Goal: Information Seeking & Learning: Find specific fact

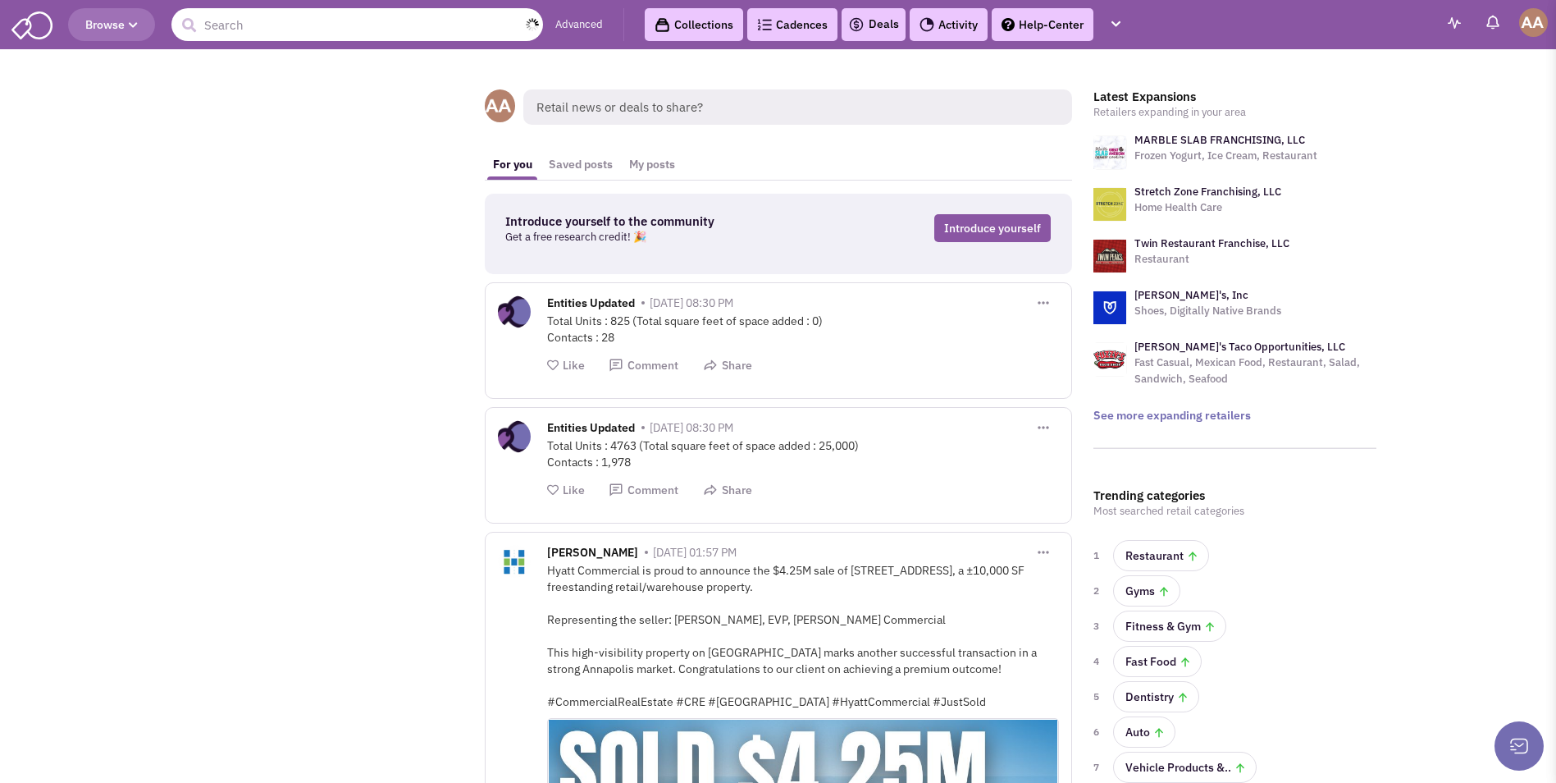
click at [336, 31] on input "text" at bounding box center [357, 24] width 372 height 33
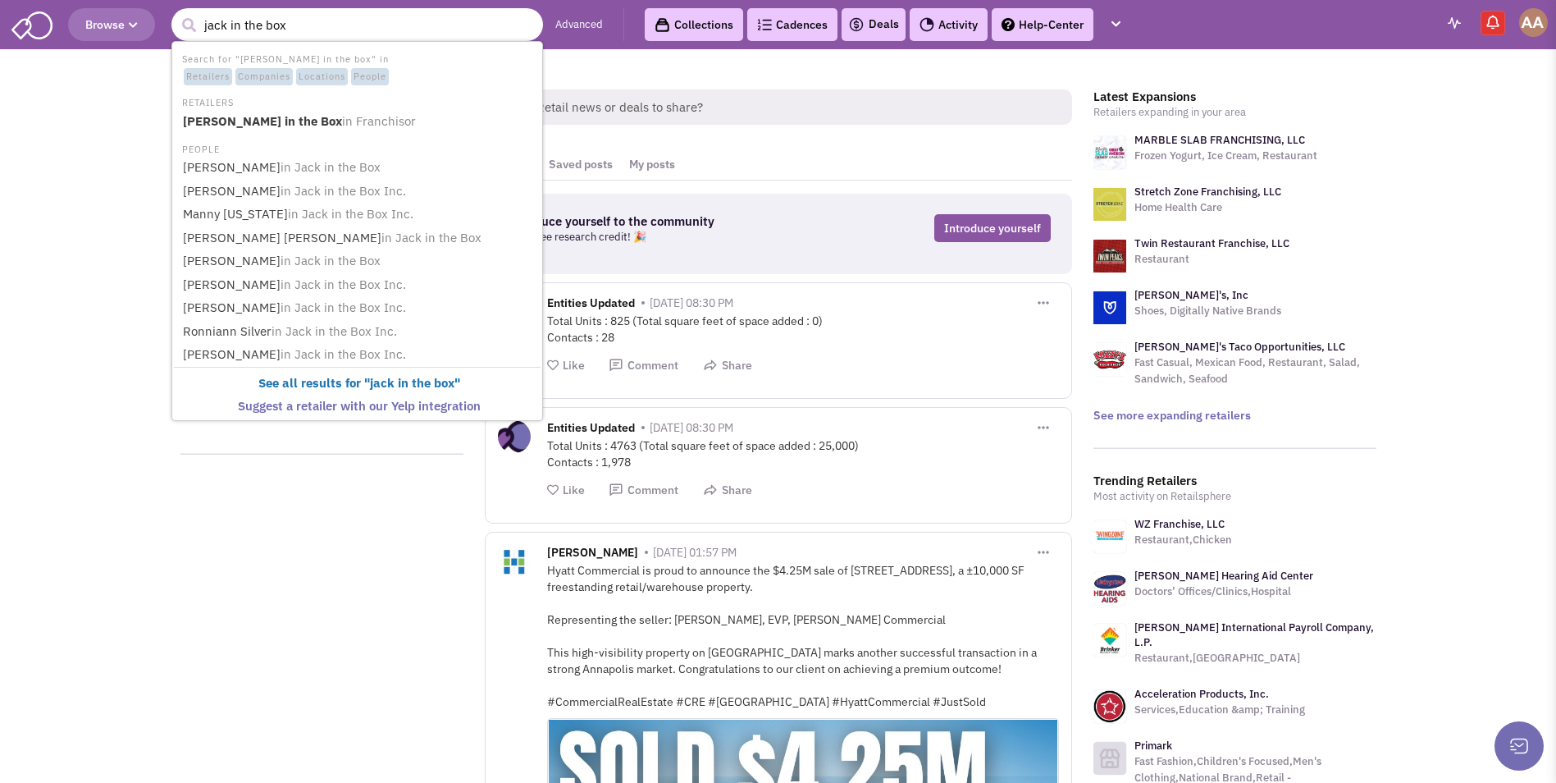
type input "jack in the box"
click at [176, 13] on button "submit" at bounding box center [188, 25] width 25 height 25
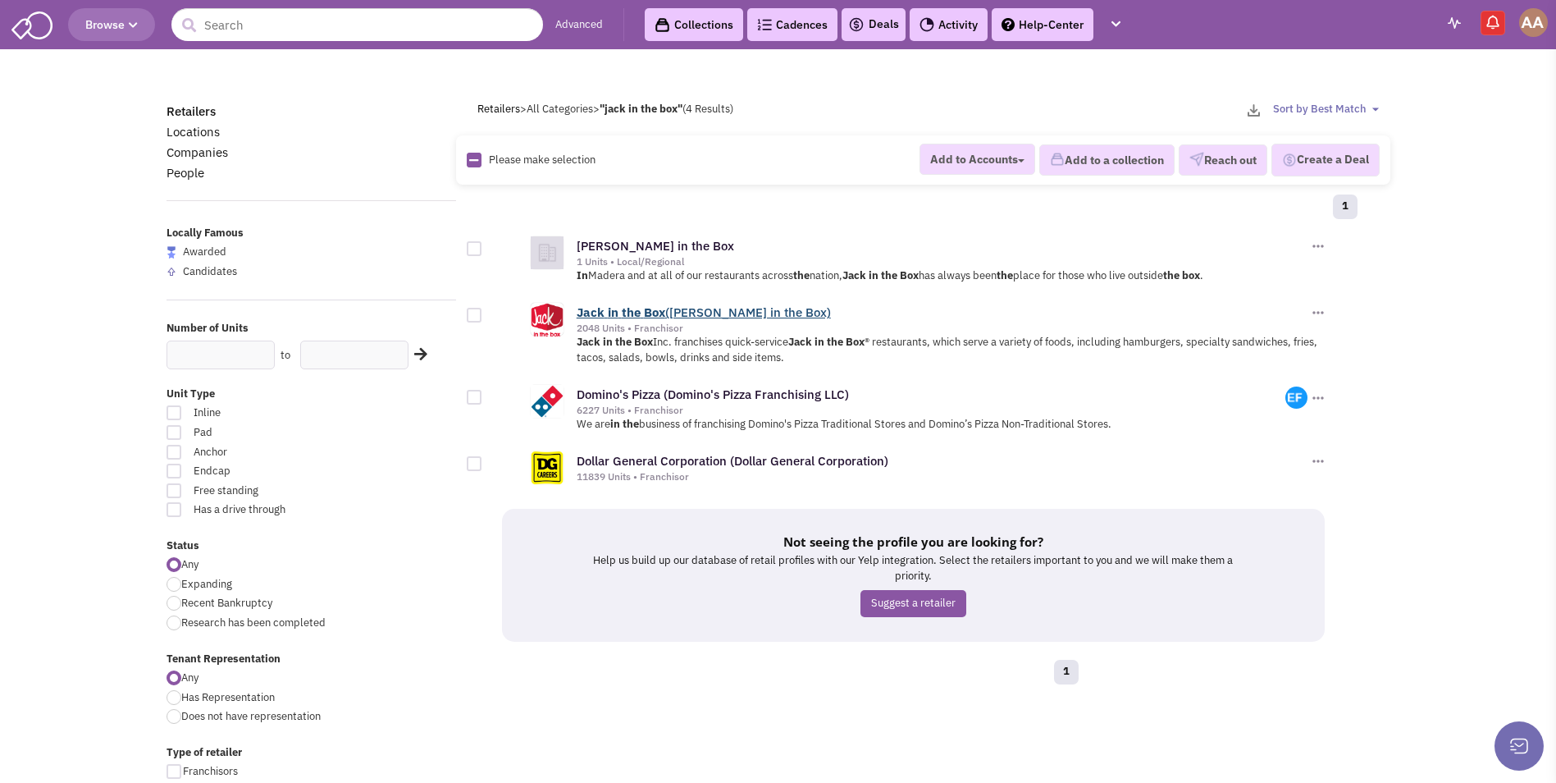
click at [640, 316] on link "[PERSON_NAME] in the Box ([PERSON_NAME] in the Box)" at bounding box center [704, 312] width 254 height 16
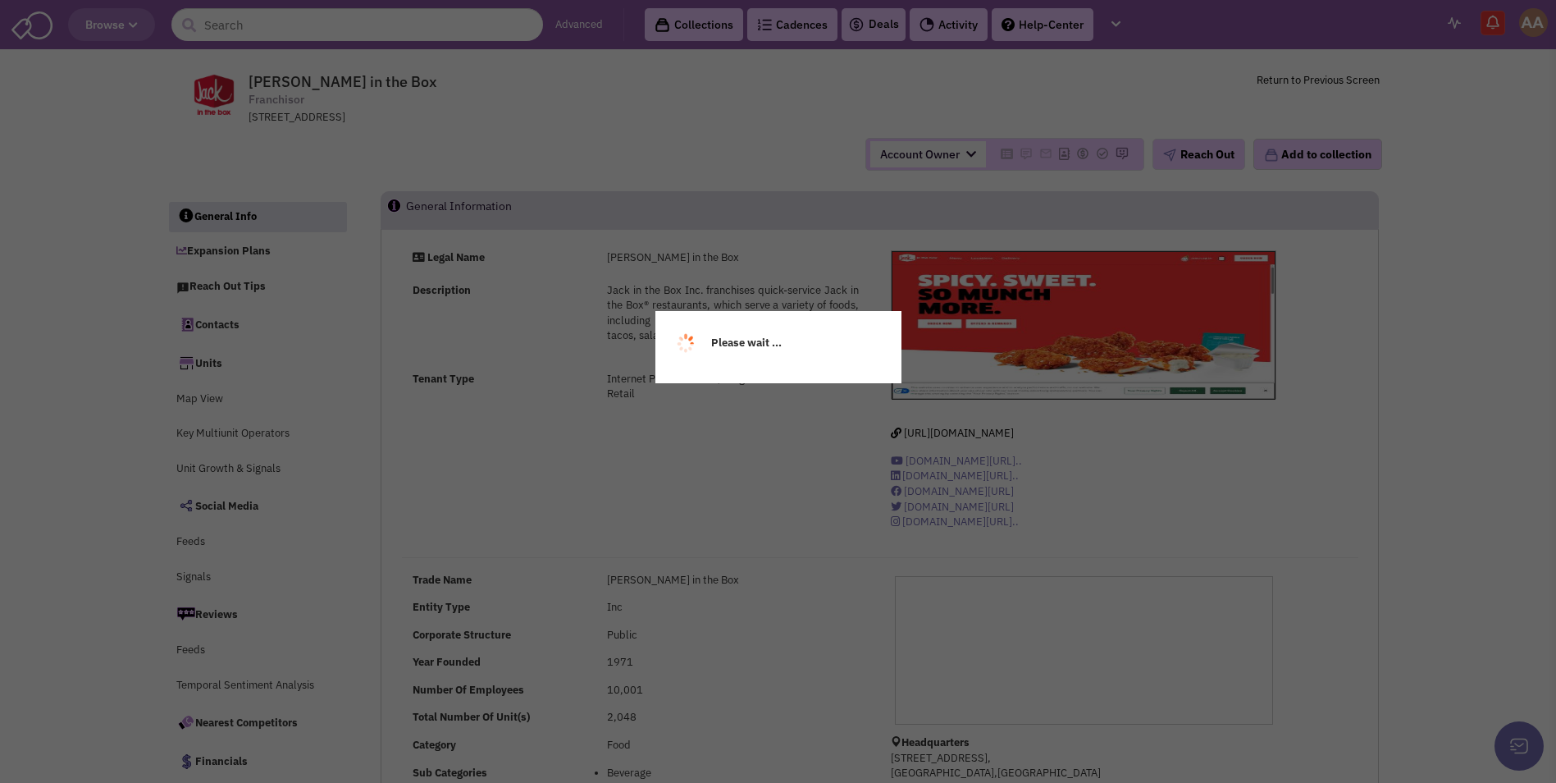
scroll to position [410, 0]
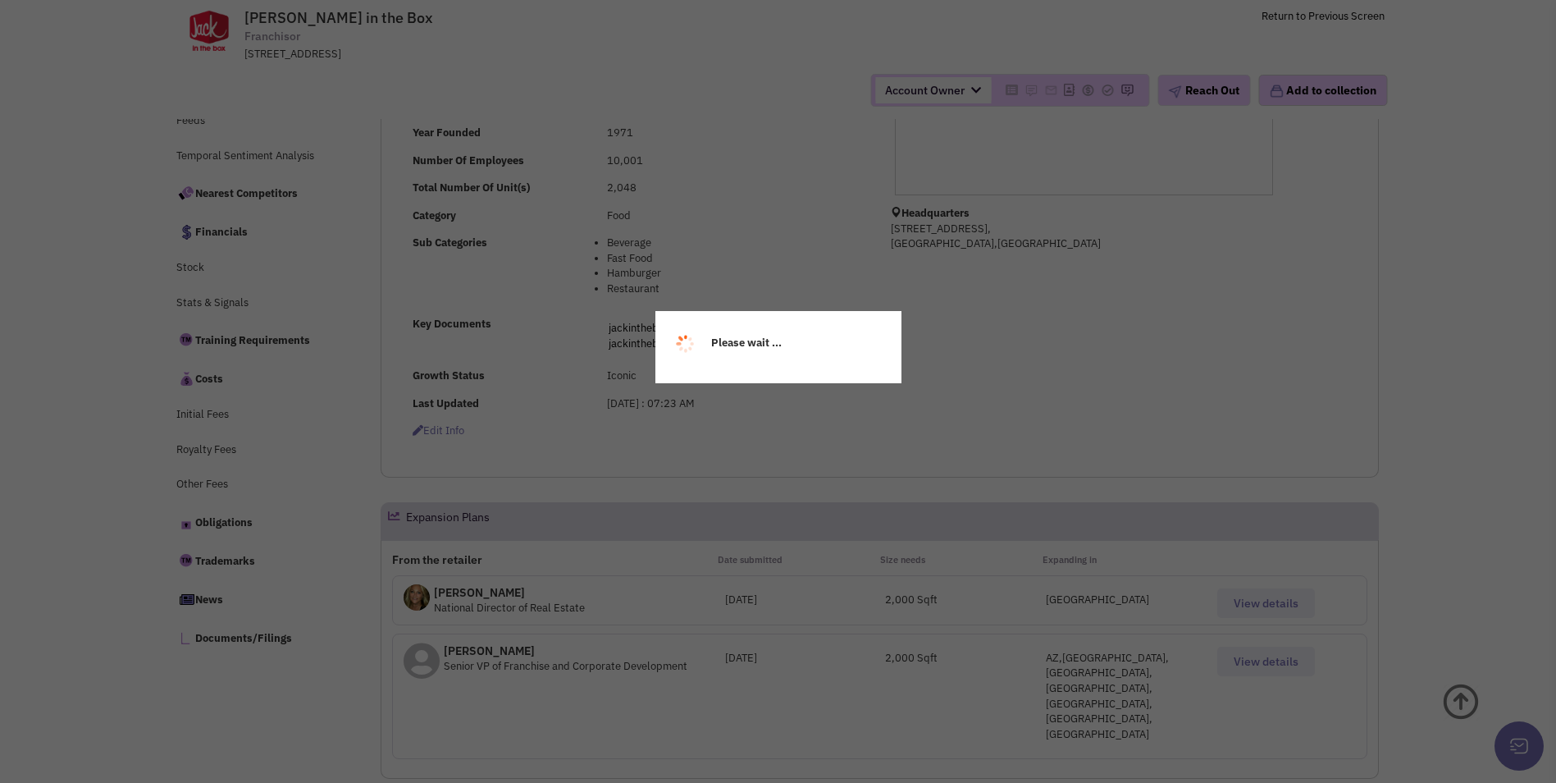
select select
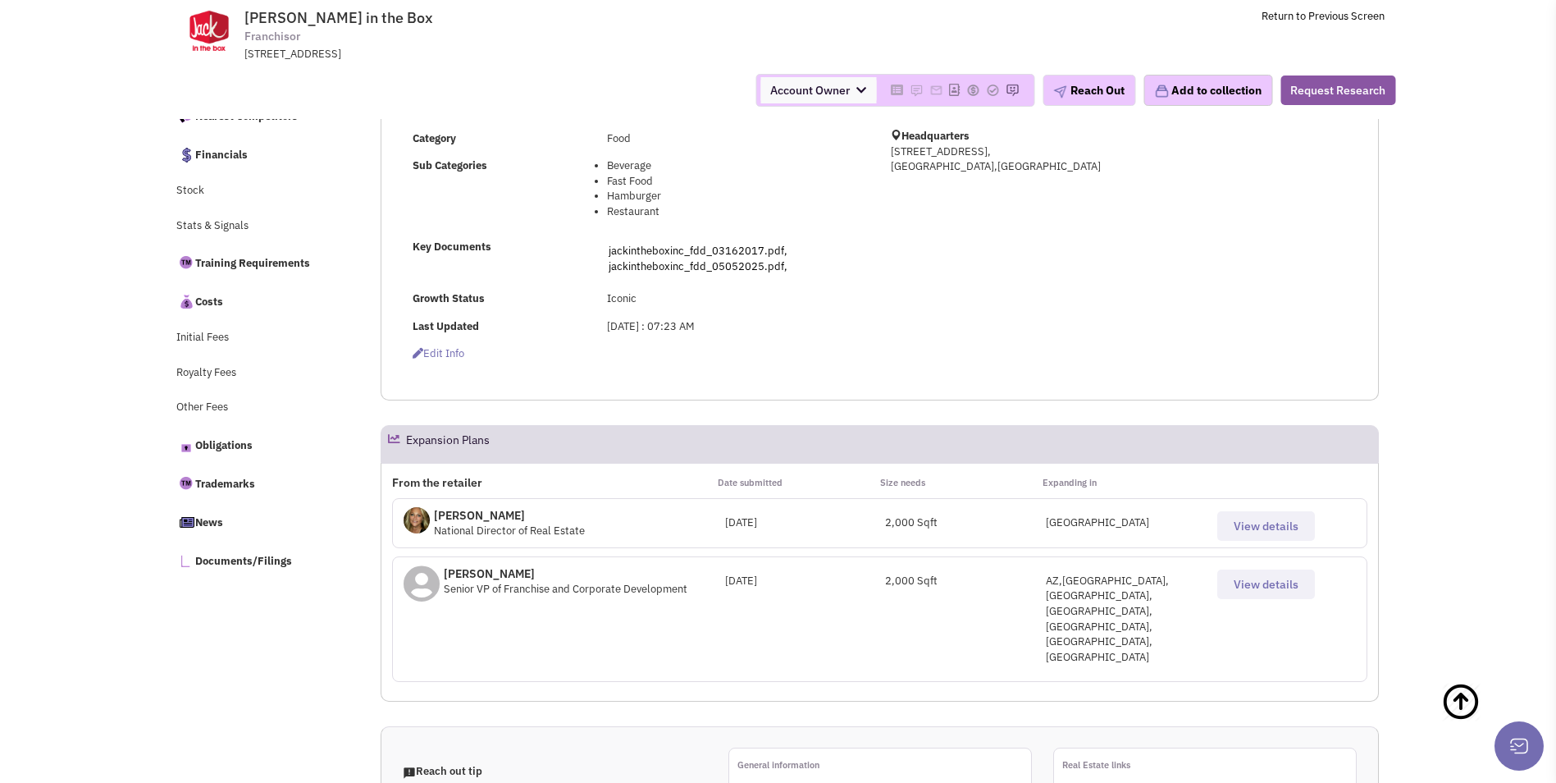
select select
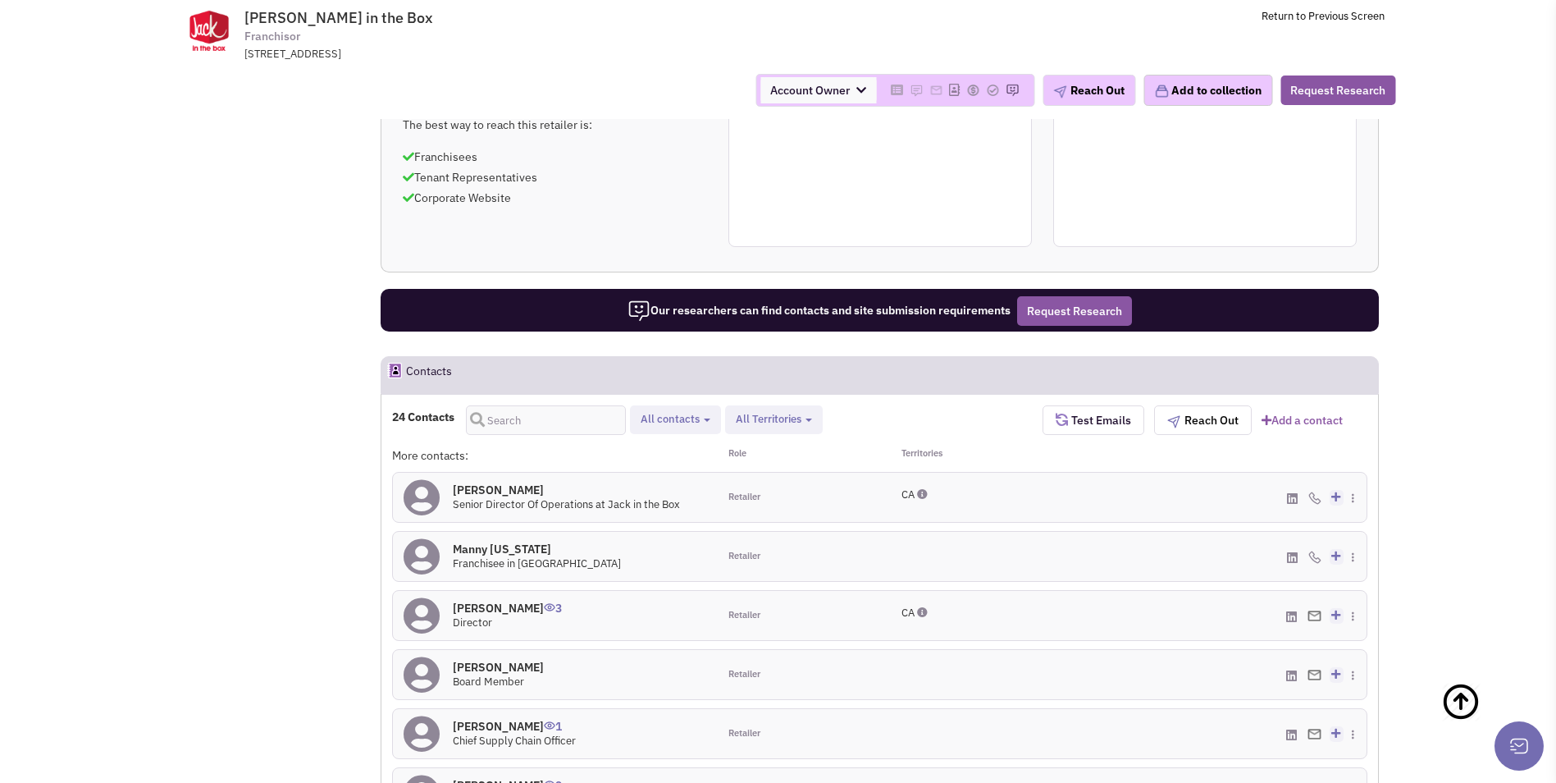
scroll to position [1271, 0]
